Goal: Navigation & Orientation: Find specific page/section

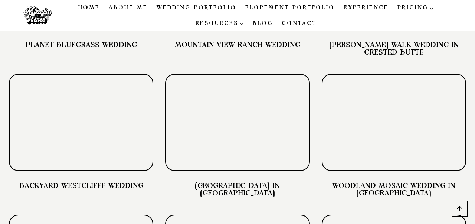
scroll to position [2344, 0]
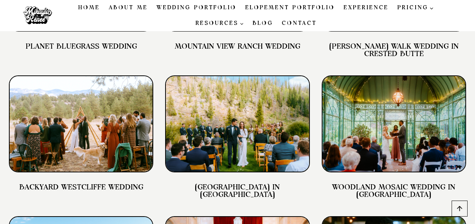
click at [120, 50] on link "PLANET BLUEGRASS WEDDING" at bounding box center [81, 46] width 111 height 7
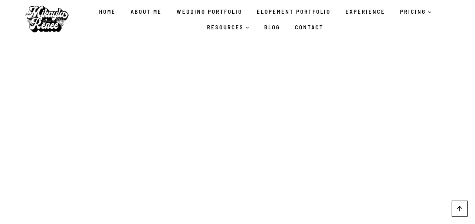
scroll to position [6480, 0]
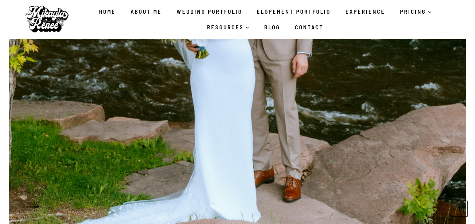
click at [201, 13] on link "Wedding Portfolio" at bounding box center [209, 12] width 81 height 16
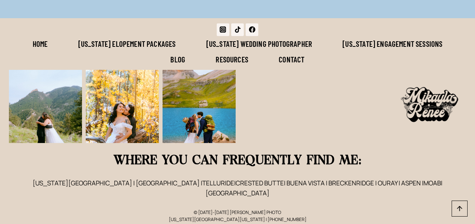
scroll to position [6212, 0]
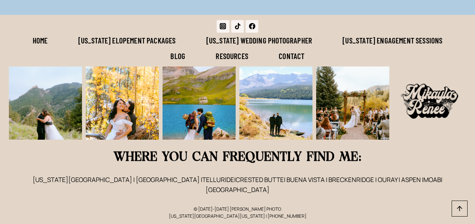
click at [243, 48] on link "[US_STATE] Wedding Photographer" at bounding box center [259, 41] width 137 height 16
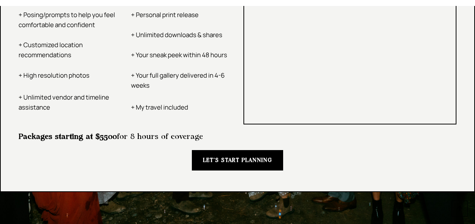
scroll to position [1386, 0]
